Goal: Information Seeking & Learning: Compare options

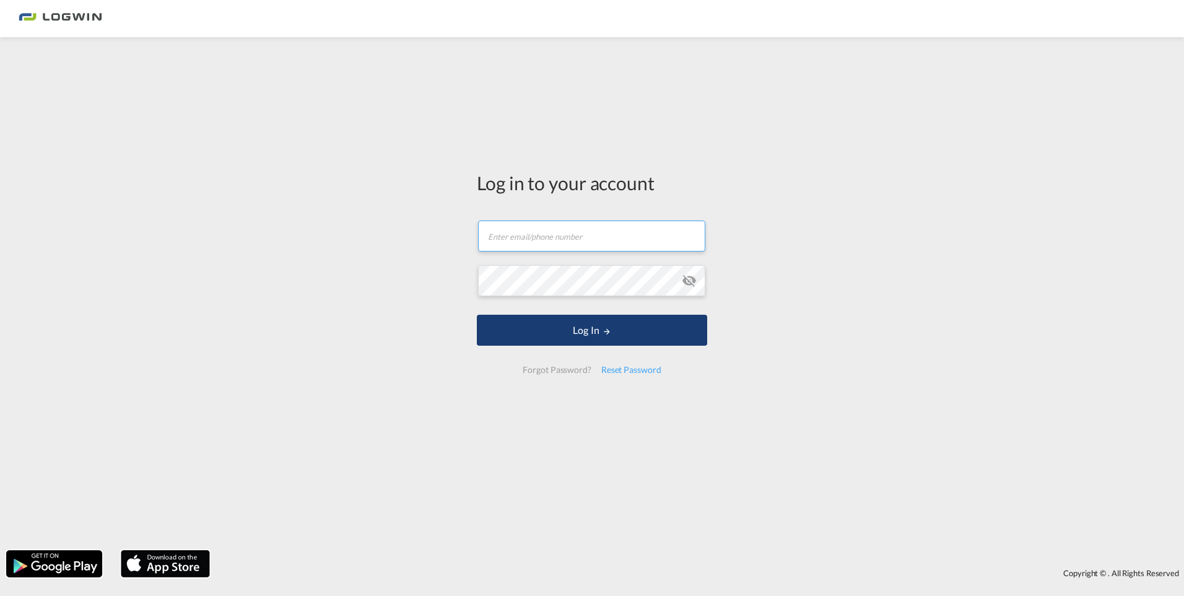
type input "[EMAIL_ADDRESS][DOMAIN_NAME]"
click at [581, 336] on button "Log In" at bounding box center [592, 329] width 230 height 31
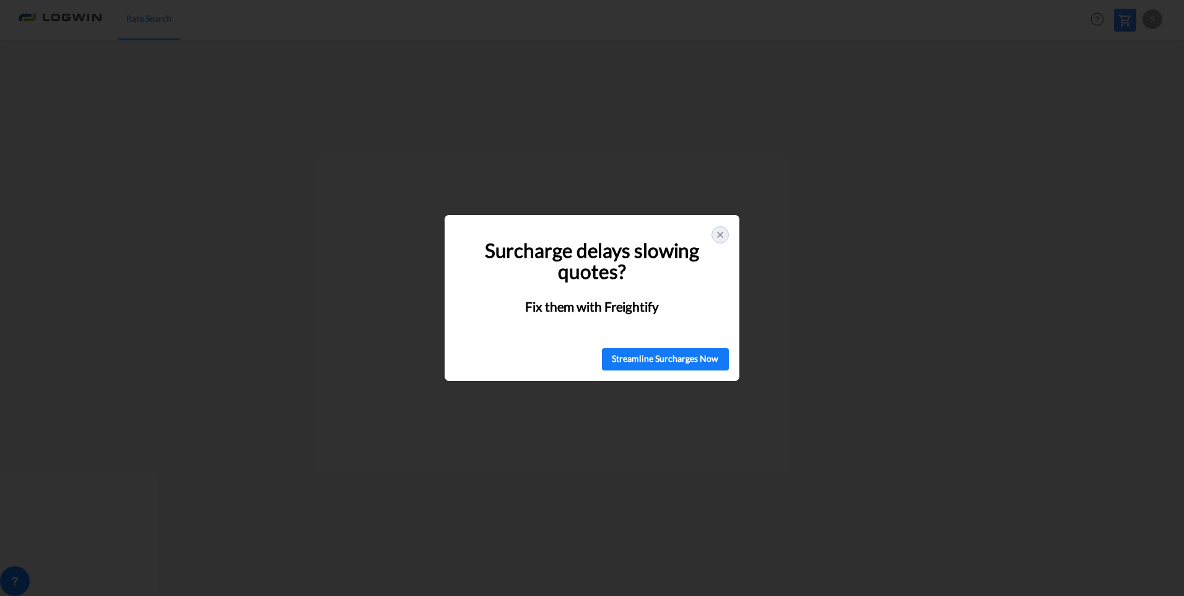
click at [720, 228] on div at bounding box center [719, 234] width 17 height 17
